Goal: Task Accomplishment & Management: Complete application form

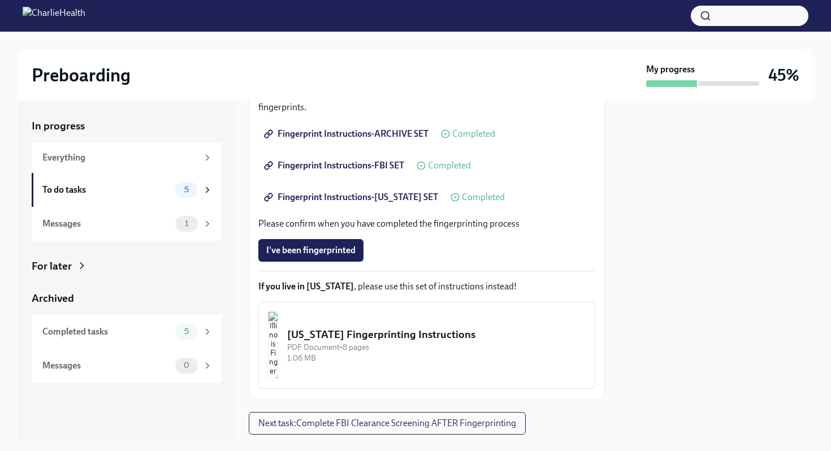
scroll to position [246, 0]
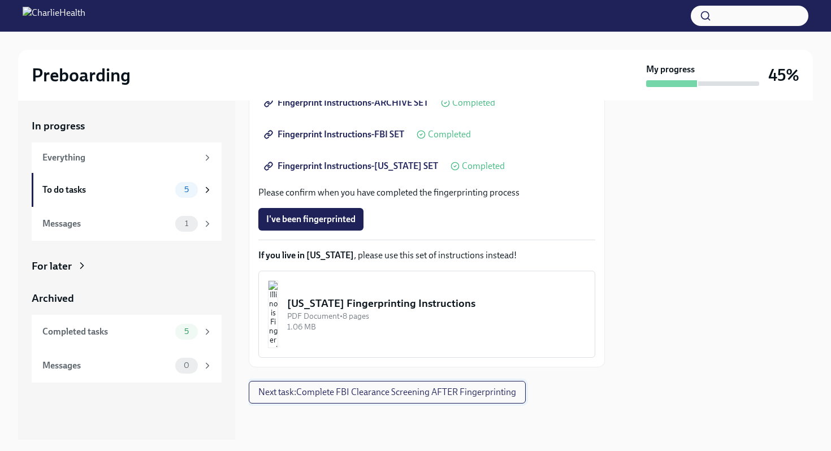
click at [367, 394] on span "Next task : Complete FBI Clearance Screening AFTER Fingerprinting" at bounding box center [387, 392] width 258 height 11
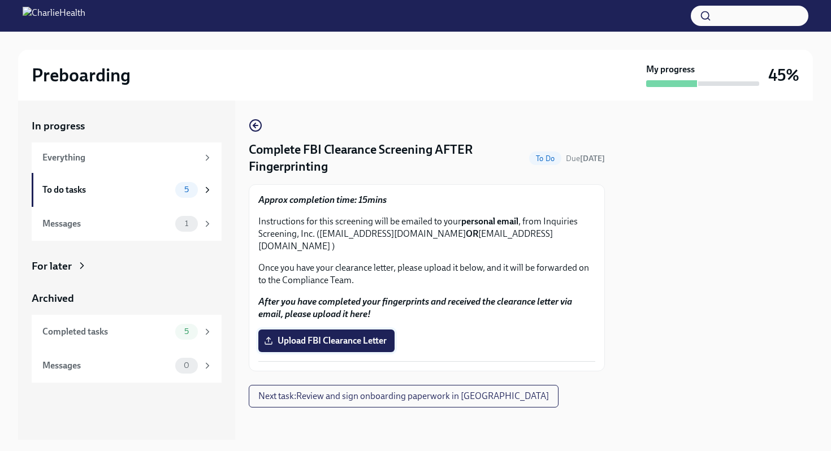
click at [348, 335] on span "Upload FBI Clearance Letter" at bounding box center [326, 340] width 120 height 11
click at [0, 0] on input "Upload FBI Clearance Letter" at bounding box center [0, 0] width 0 height 0
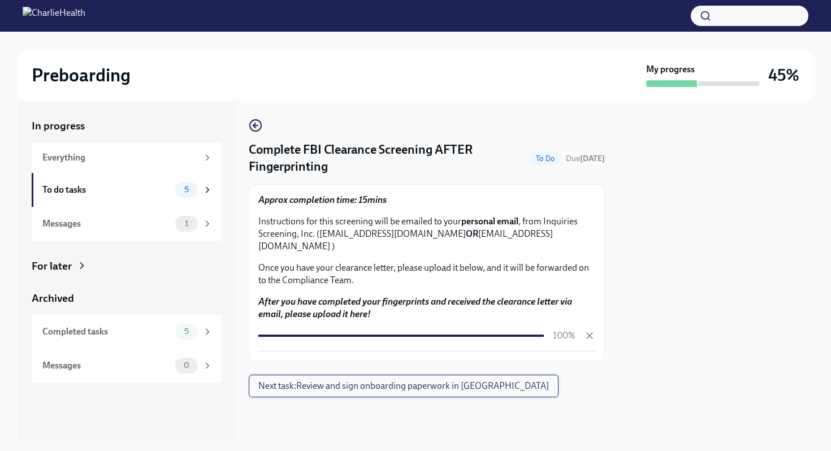
click at [435, 380] on span "Next task : Review and sign onboarding paperwork in [GEOGRAPHIC_DATA]" at bounding box center [403, 385] width 290 height 11
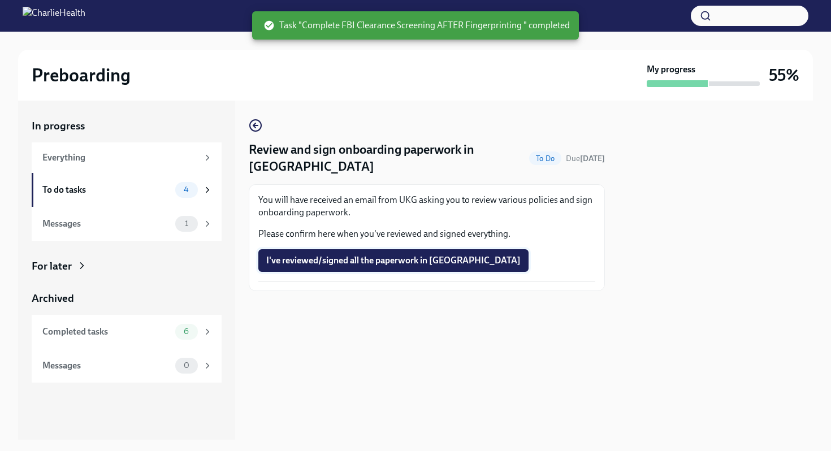
click at [392, 255] on span "I've reviewed/signed all the paperwork in [GEOGRAPHIC_DATA]" at bounding box center [393, 260] width 254 height 11
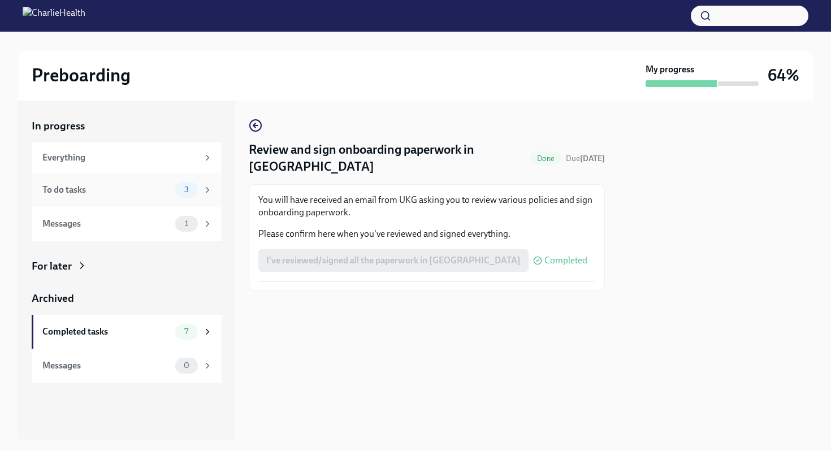
click at [156, 196] on div "To do tasks 3" at bounding box center [127, 190] width 170 height 16
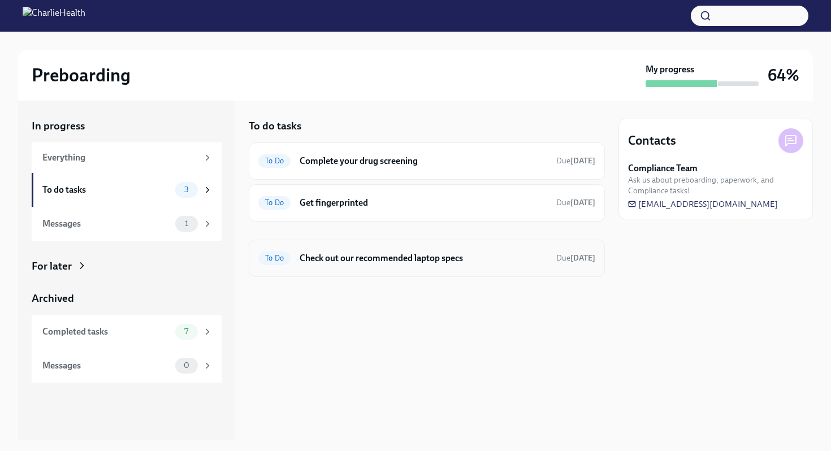
click at [358, 262] on h6 "Check out our recommended laptop specs" at bounding box center [424, 258] width 248 height 12
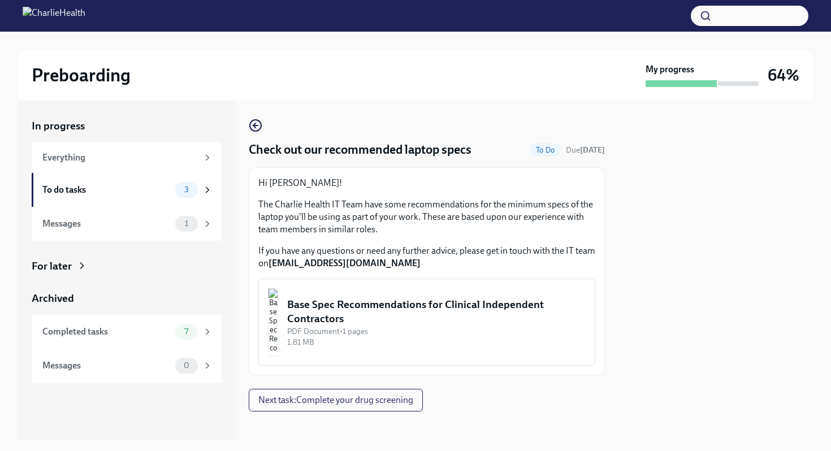
click at [354, 313] on div "Base Spec Recommendations for Clinical Independent Contractors" at bounding box center [436, 311] width 298 height 29
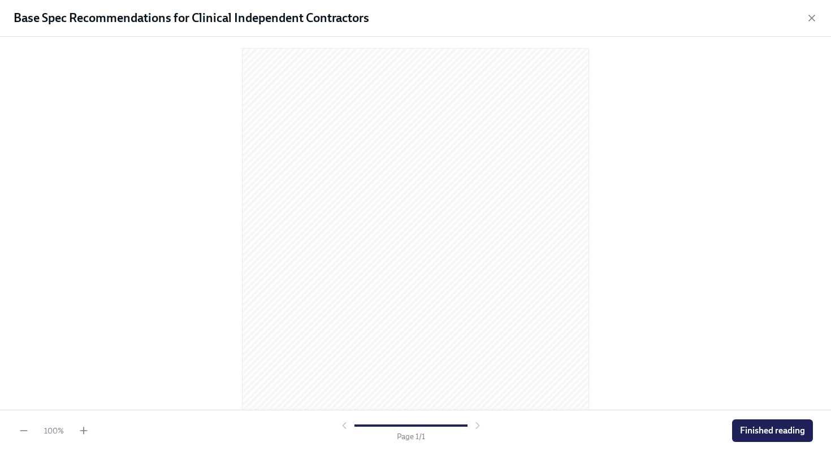
scroll to position [94, 0]
click at [450, 147] on div "Base Spec Recommendations for Clinical Independent Contractors 100 % Page 1 / 1…" at bounding box center [415, 225] width 831 height 451
click at [749, 427] on span "Finished reading" at bounding box center [772, 430] width 65 height 11
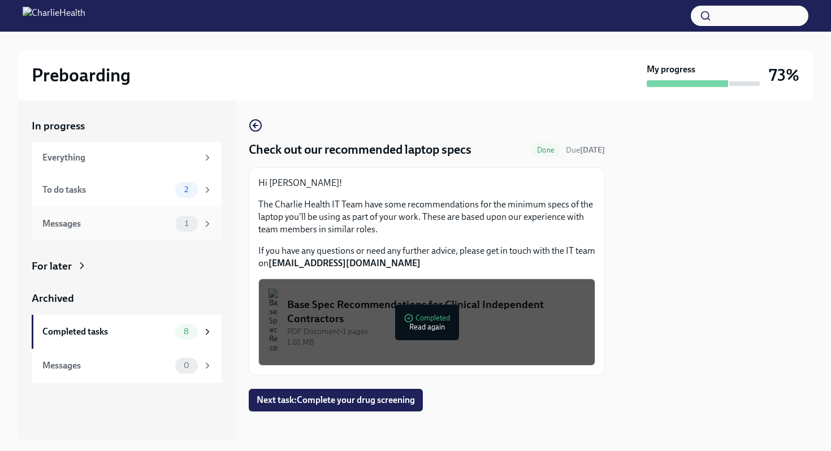
click at [163, 222] on div "Messages" at bounding box center [106, 224] width 128 height 12
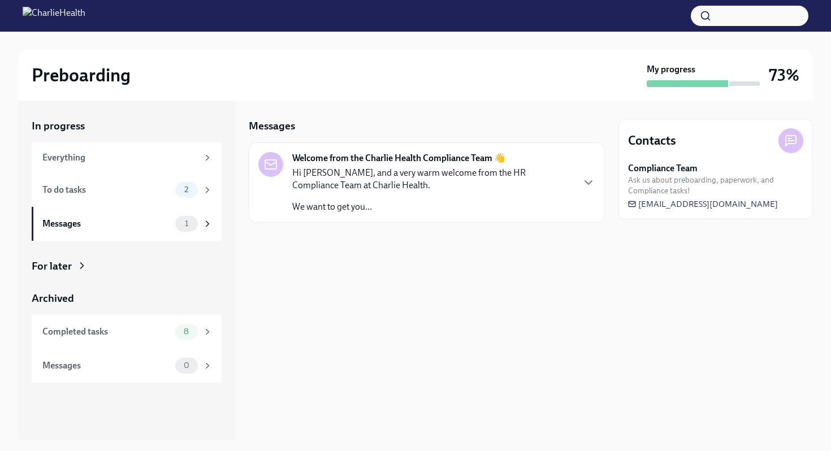
click at [350, 203] on p "We want to get you..." at bounding box center [432, 207] width 280 height 12
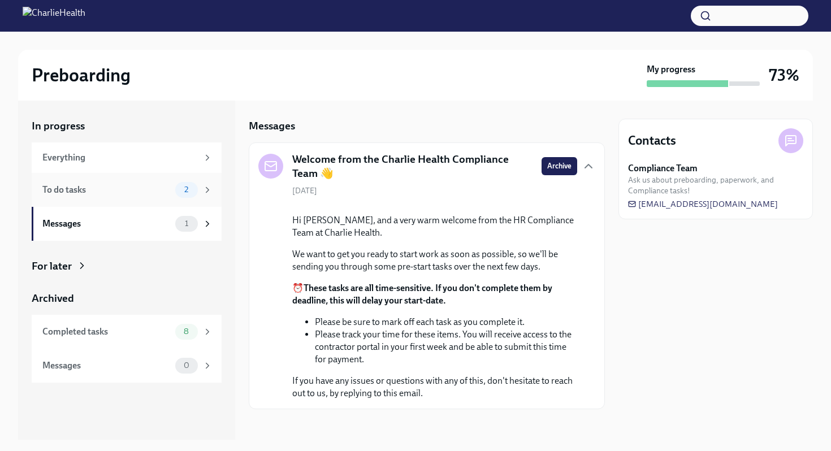
click at [141, 175] on div "To do tasks 2" at bounding box center [127, 190] width 190 height 34
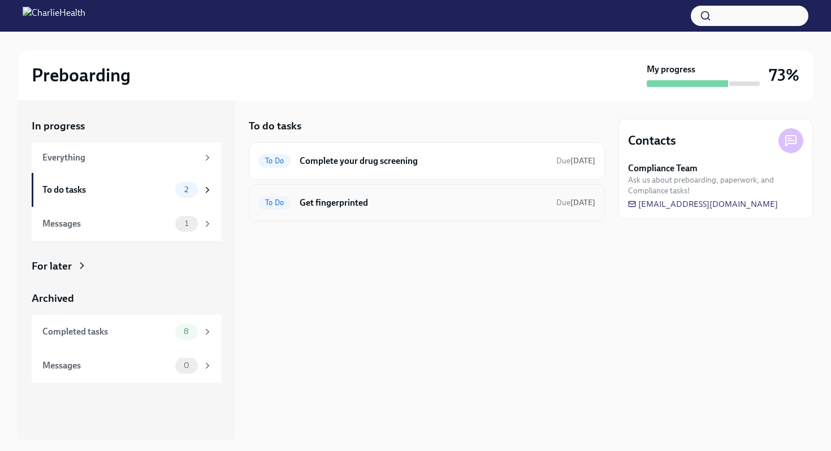
click at [316, 208] on h6 "Get fingerprinted" at bounding box center [424, 203] width 248 height 12
